Goal: Find specific page/section: Find specific page/section

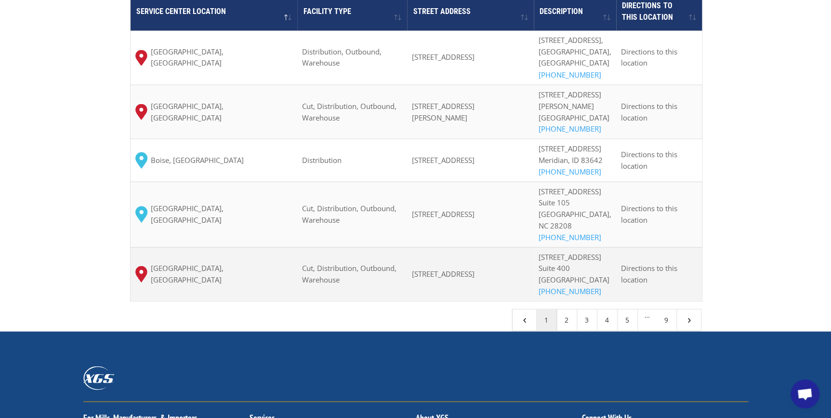
scroll to position [700, 0]
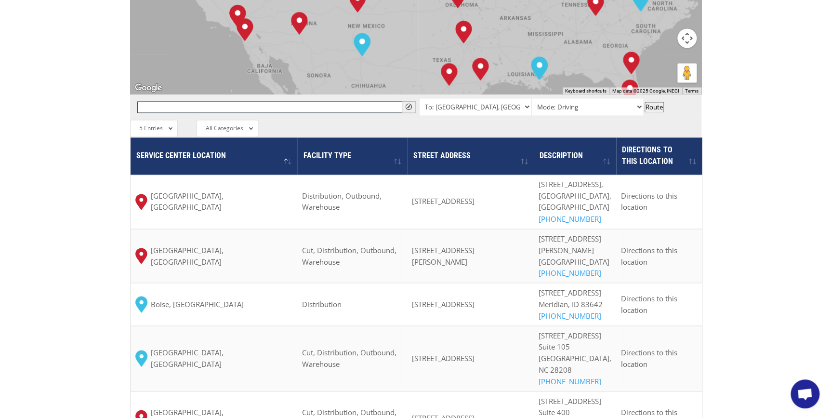
click at [169, 101] on input "text" at bounding box center [276, 107] width 278 height 12
type input "[PERSON_NAME]"
click at [408, 101] on button "" at bounding box center [409, 107] width 14 height 12
click at [226, 124] on span "All Categories" at bounding box center [225, 128] width 38 height 8
click at [226, 187] on li "Warehouse" at bounding box center [228, 195] width 62 height 16
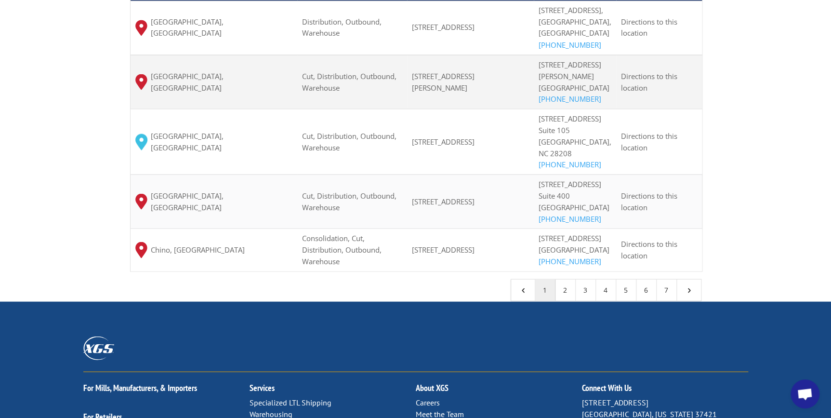
scroll to position [876, 0]
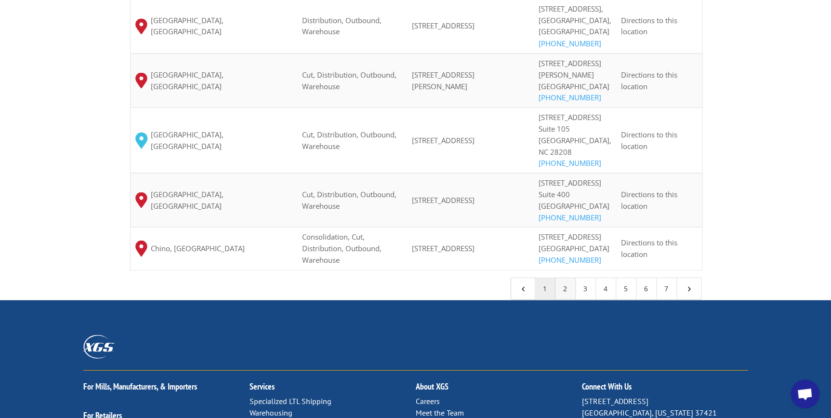
click at [561, 299] on link "2" at bounding box center [565, 287] width 20 height 21
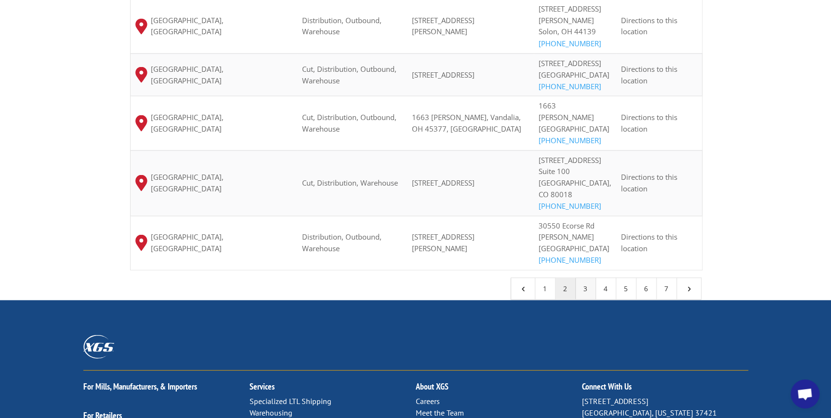
click at [578, 277] on link "3" at bounding box center [586, 287] width 20 height 21
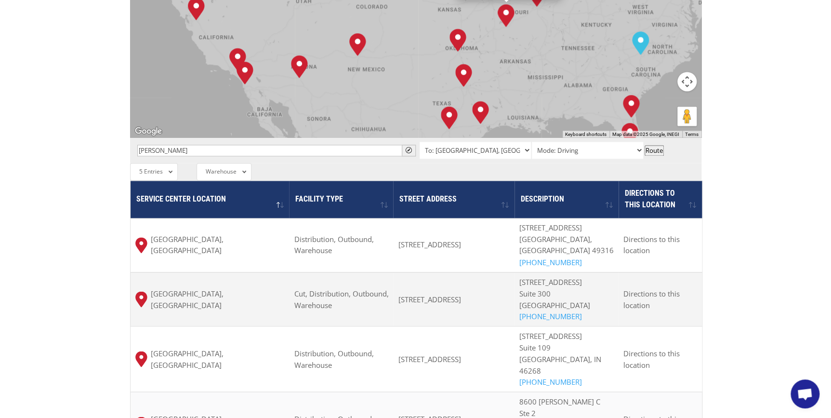
scroll to position [656, 0]
click at [220, 168] on span "Warehouse" at bounding box center [221, 172] width 31 height 8
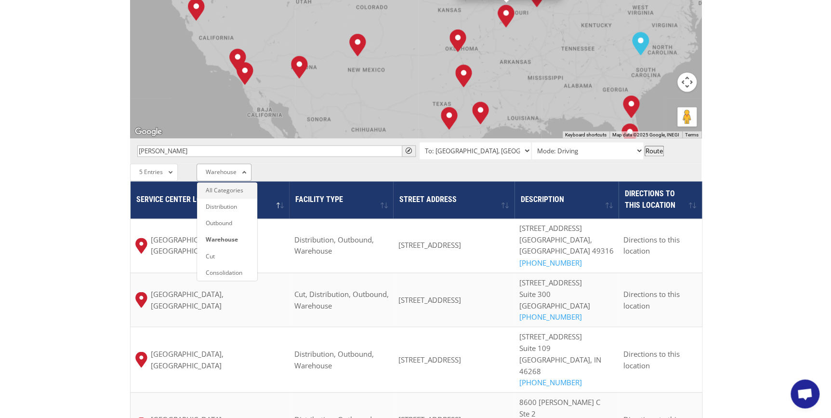
click at [222, 182] on li "All Categories" at bounding box center [227, 190] width 60 height 16
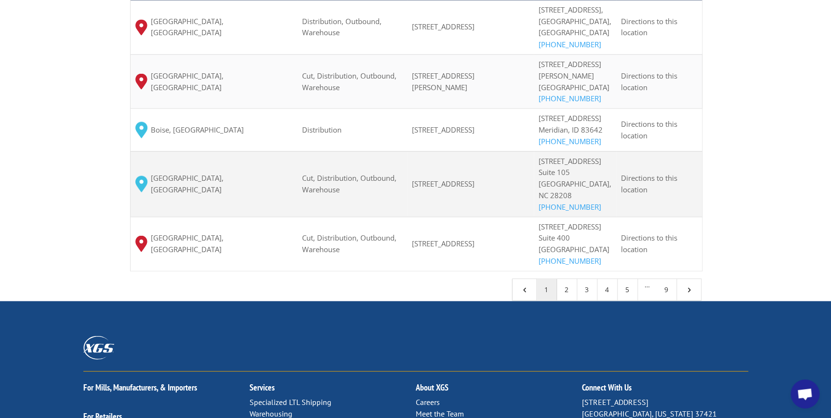
scroll to position [876, 0]
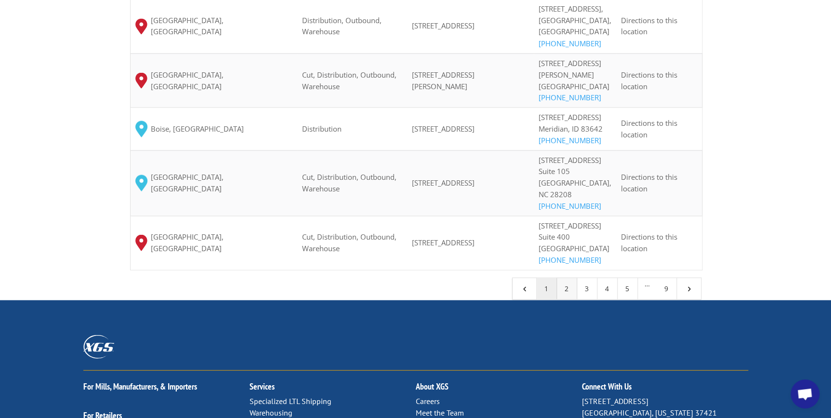
click at [560, 299] on link "2" at bounding box center [567, 287] width 20 height 21
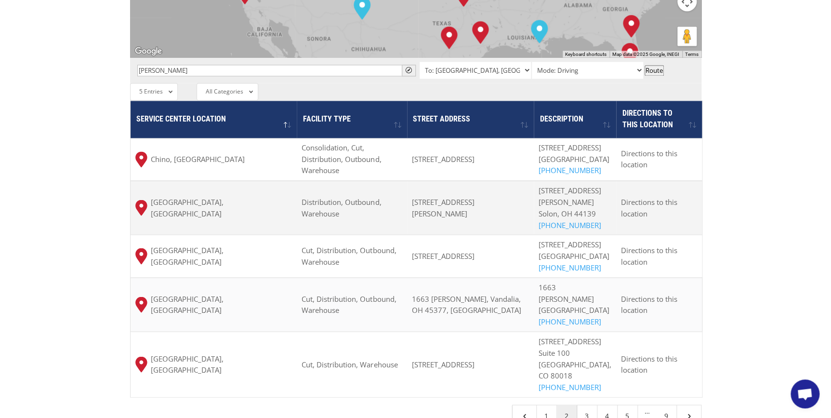
scroll to position [744, 0]
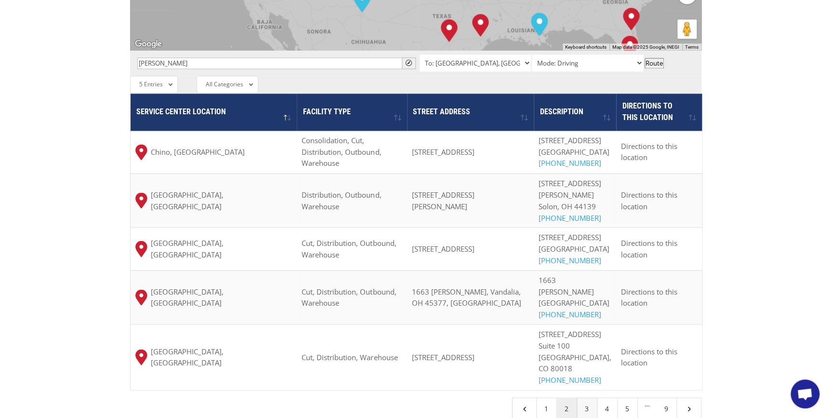
click at [582, 397] on link "3" at bounding box center [587, 407] width 20 height 21
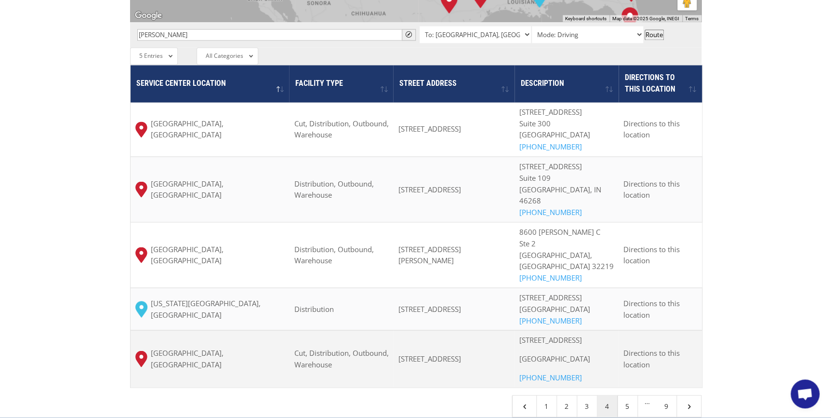
scroll to position [788, 0]
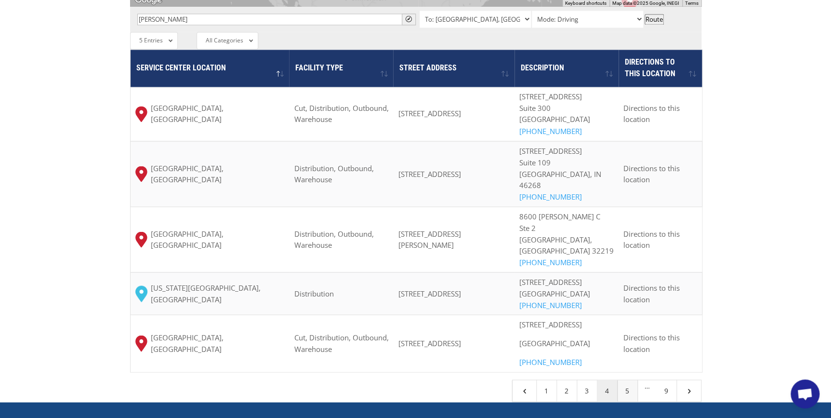
click at [625, 401] on link "5" at bounding box center [627, 389] width 20 height 21
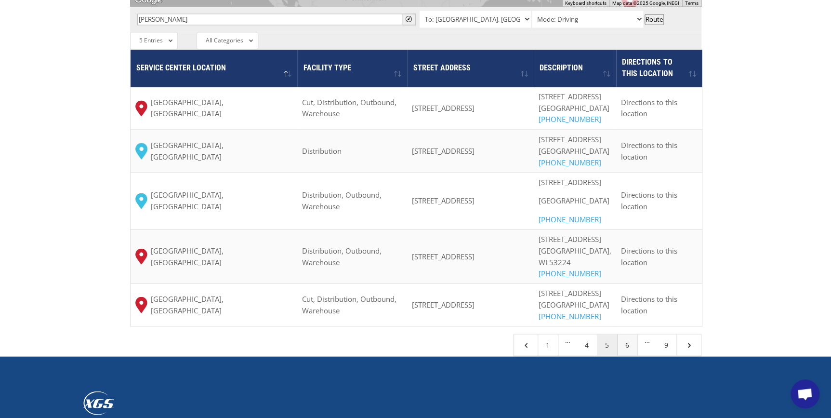
click at [626, 355] on link "6" at bounding box center [627, 344] width 20 height 21
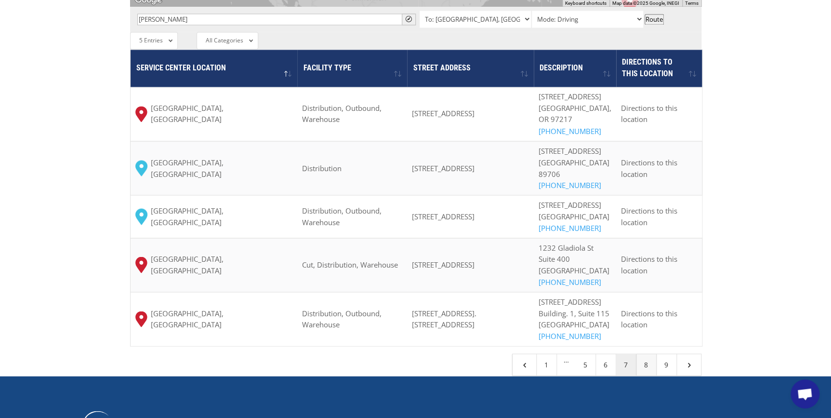
click at [640, 375] on link "8" at bounding box center [646, 363] width 20 height 21
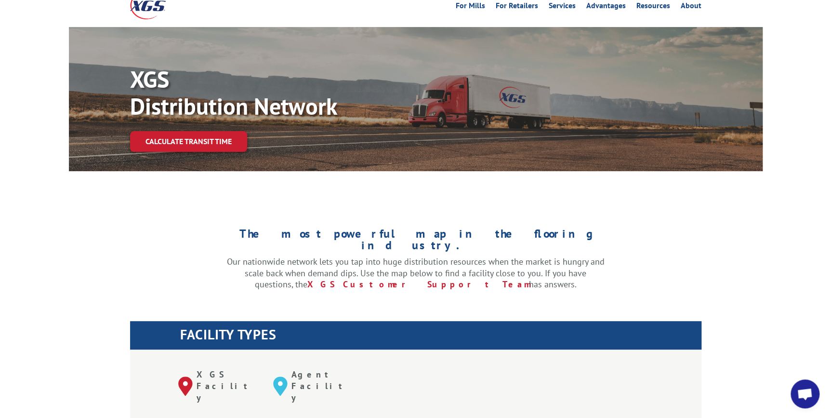
scroll to position [0, 0]
